Goal: Check status: Check status

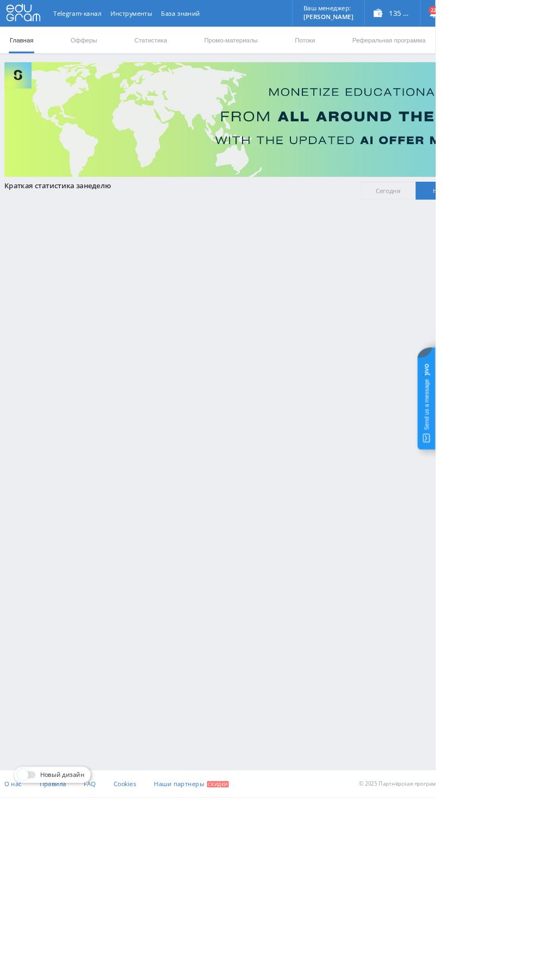
click at [188, 48] on link "Статистика" at bounding box center [184, 49] width 42 height 33
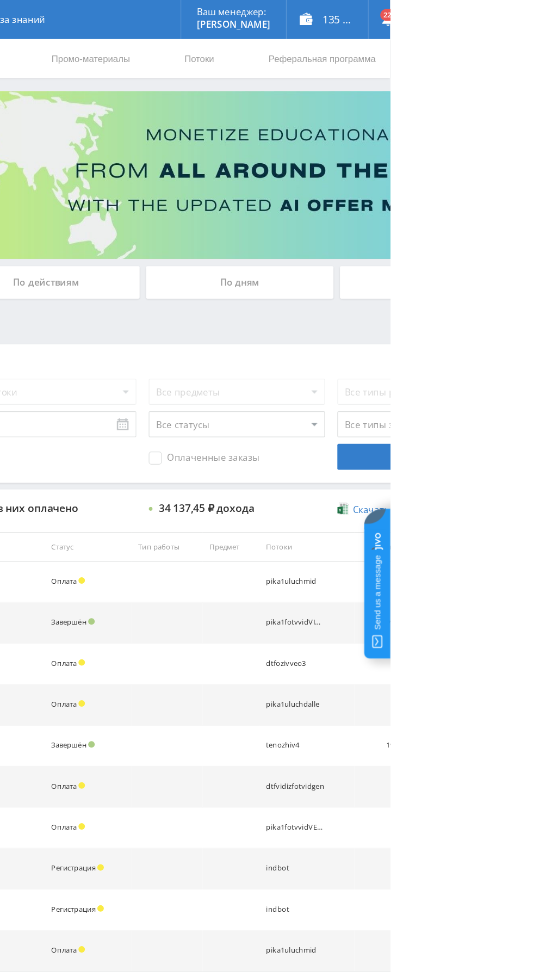
click at [418, 230] on div "По дням" at bounding box center [407, 235] width 157 height 27
click at [0, 0] on input "По дням" at bounding box center [0, 0] width 0 height 0
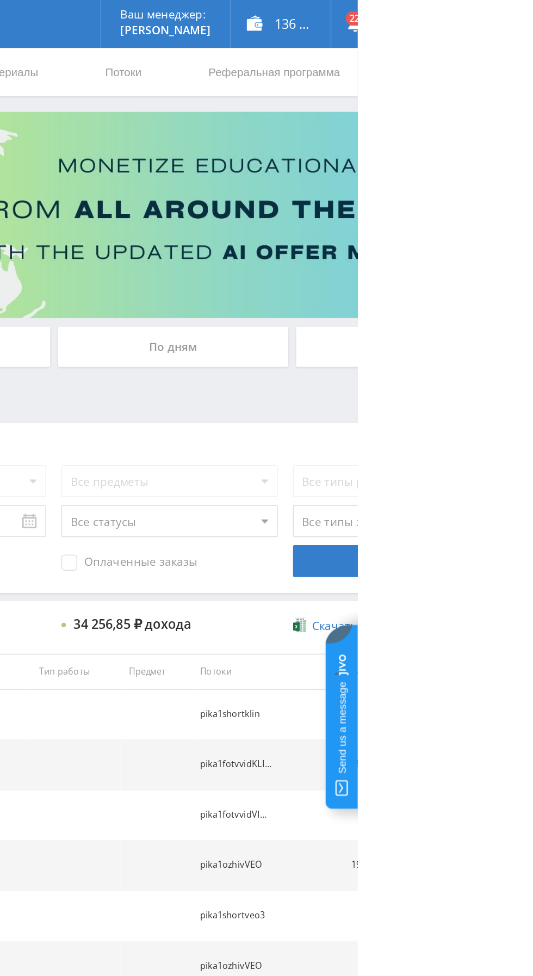
click at [379, 234] on div "По дням" at bounding box center [407, 235] width 157 height 27
click at [0, 0] on input "По дням" at bounding box center [0, 0] width 0 height 0
